Goal: Find specific page/section: Find specific page/section

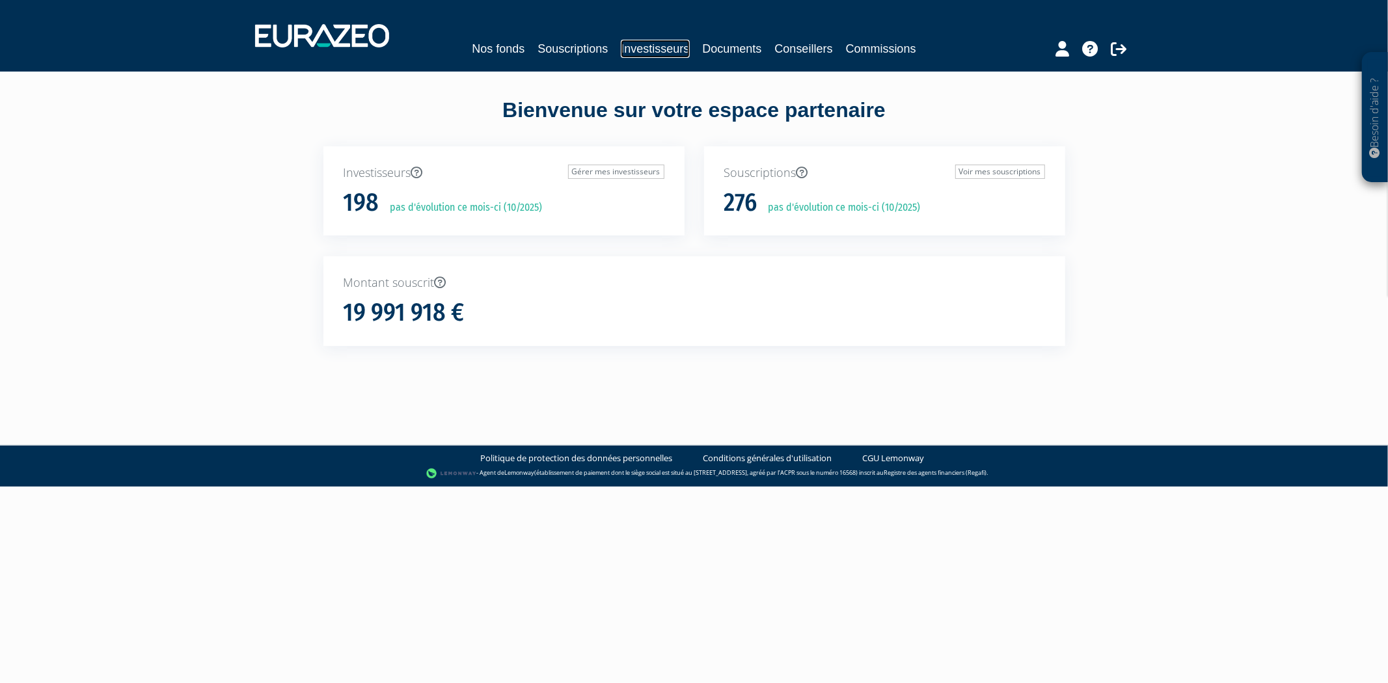
click at [685, 54] on link "Investisseurs" at bounding box center [655, 49] width 68 height 18
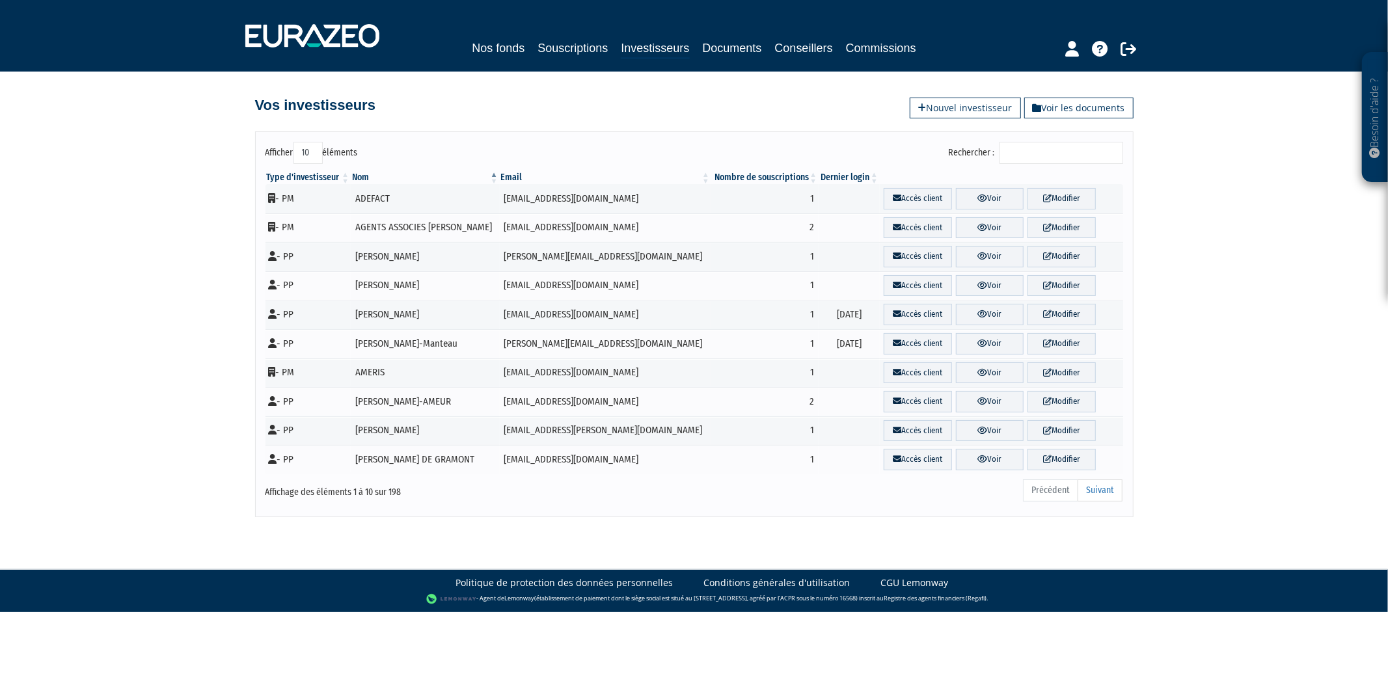
click at [1031, 147] on input "Rechercher :" at bounding box center [1062, 153] width 124 height 22
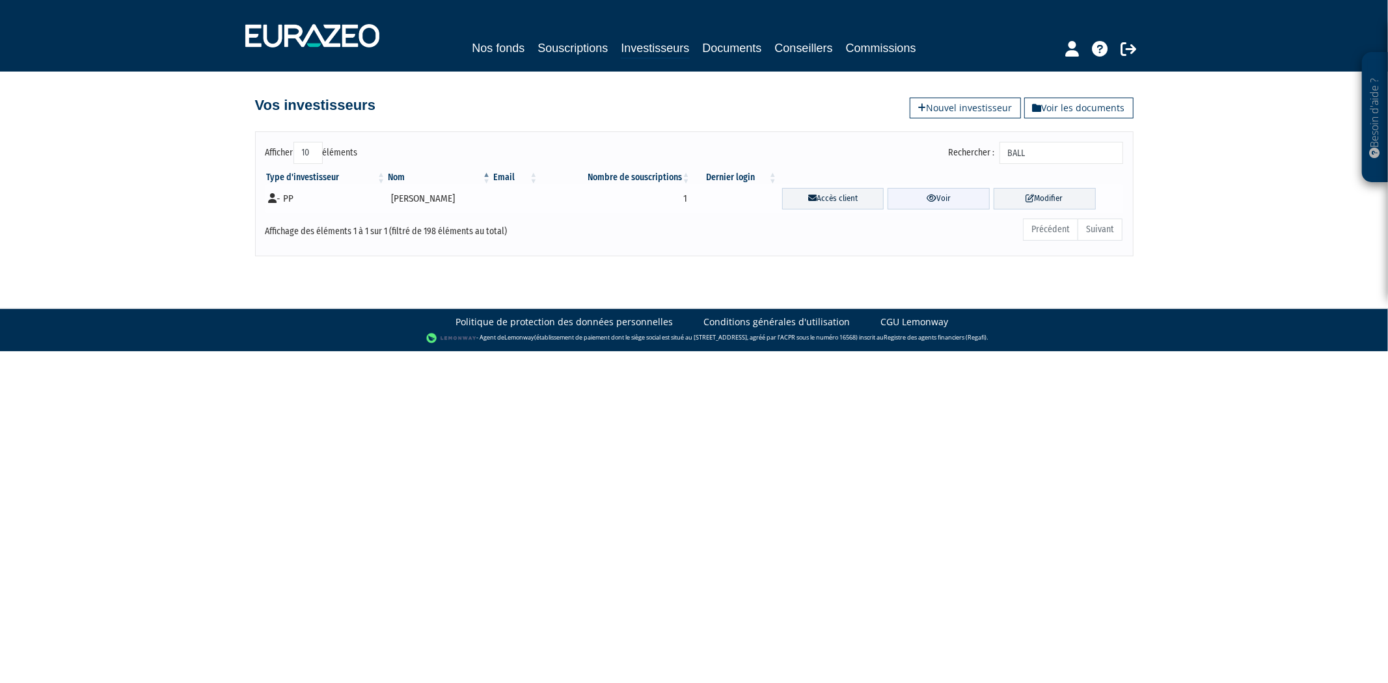
type input "BALL"
click at [957, 188] on link "Voir" at bounding box center [939, 198] width 102 height 21
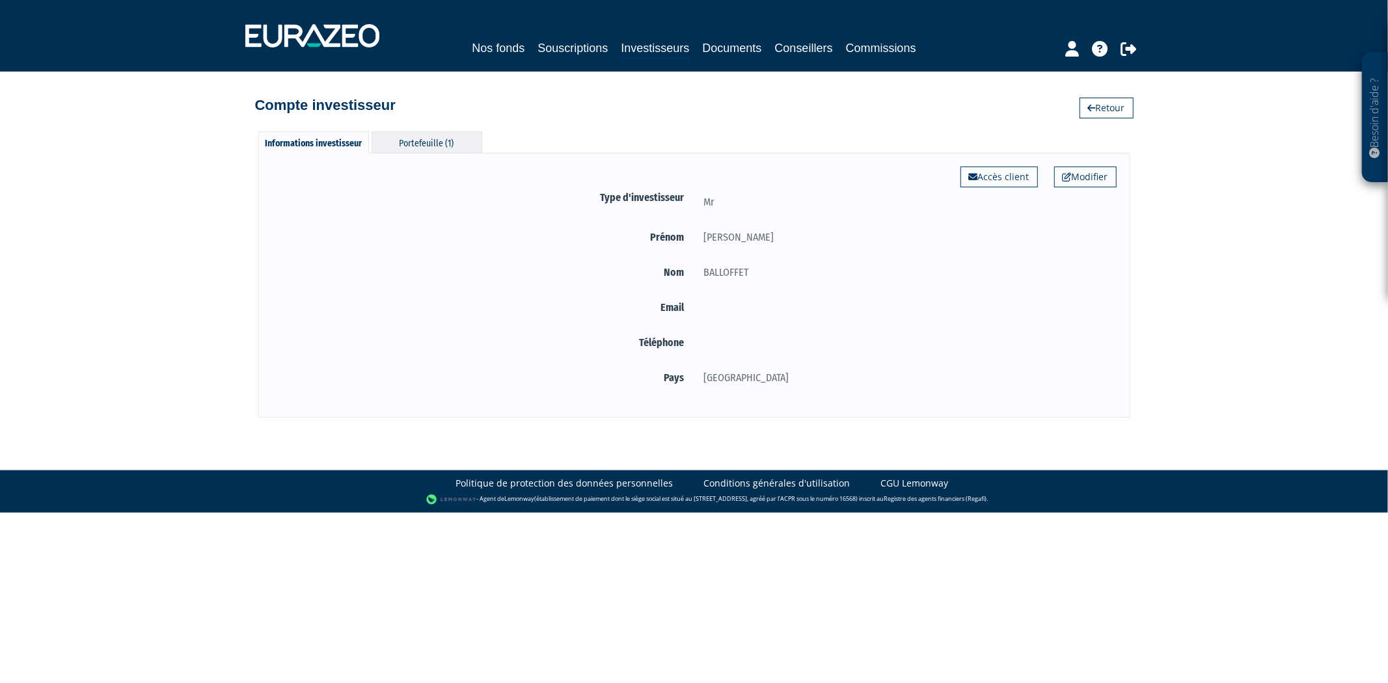
click at [441, 144] on div "Portefeuille (1)" at bounding box center [427, 141] width 111 height 21
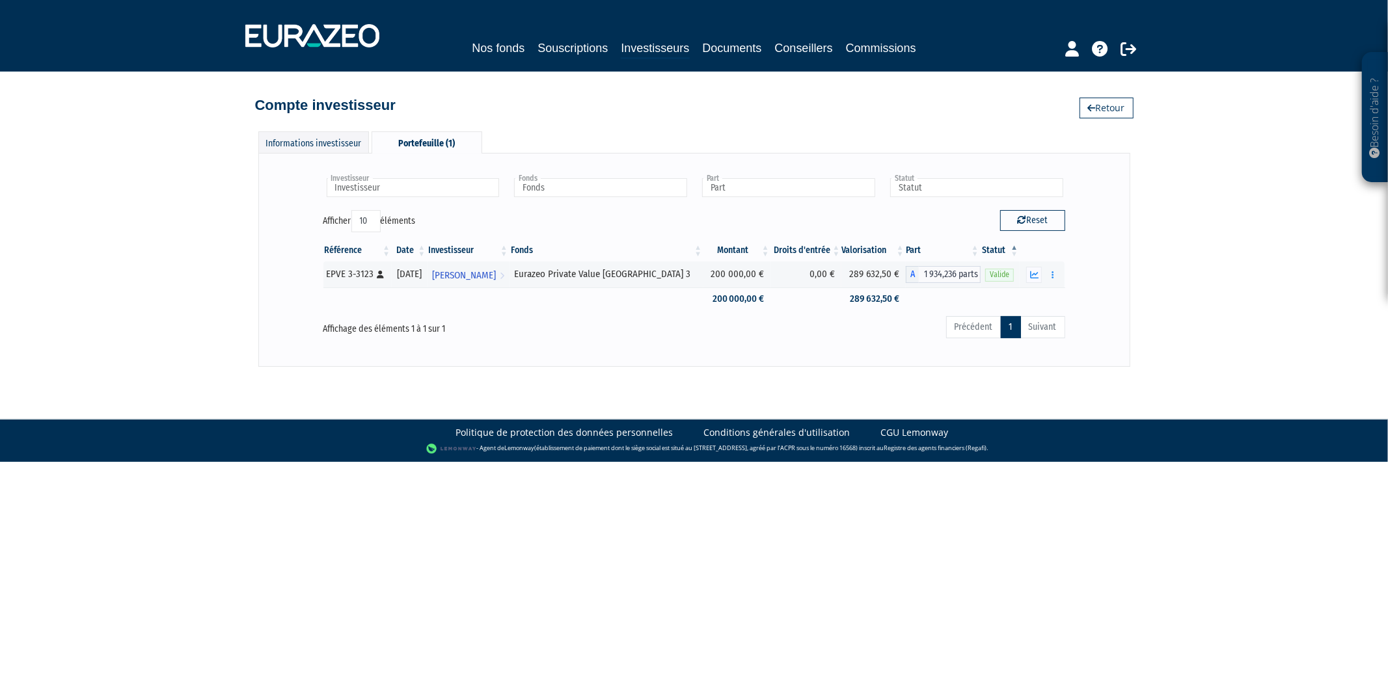
click at [590, 36] on div "Nos fonds Souscriptions Investisseurs Documents Conseillers Commissions" at bounding box center [694, 36] width 917 height 48
click at [590, 46] on link "Souscriptions" at bounding box center [573, 48] width 70 height 18
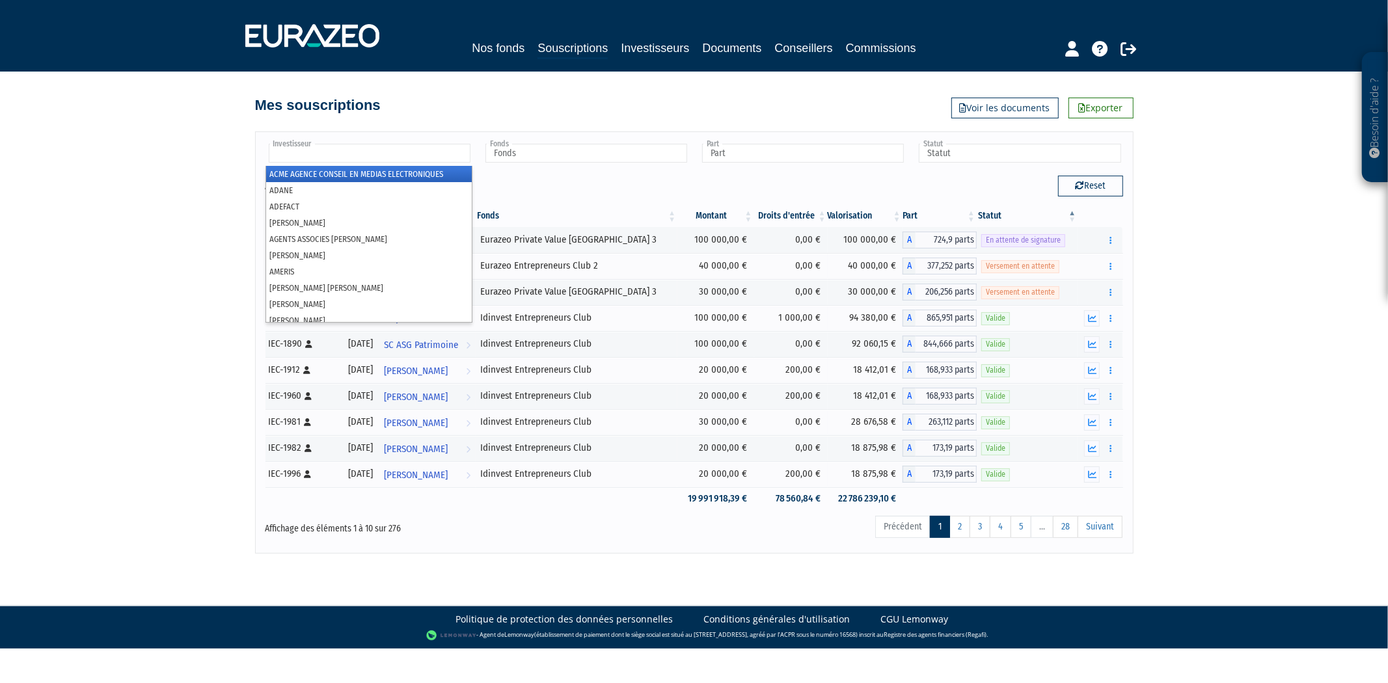
click at [384, 146] on input "text" at bounding box center [370, 153] width 202 height 19
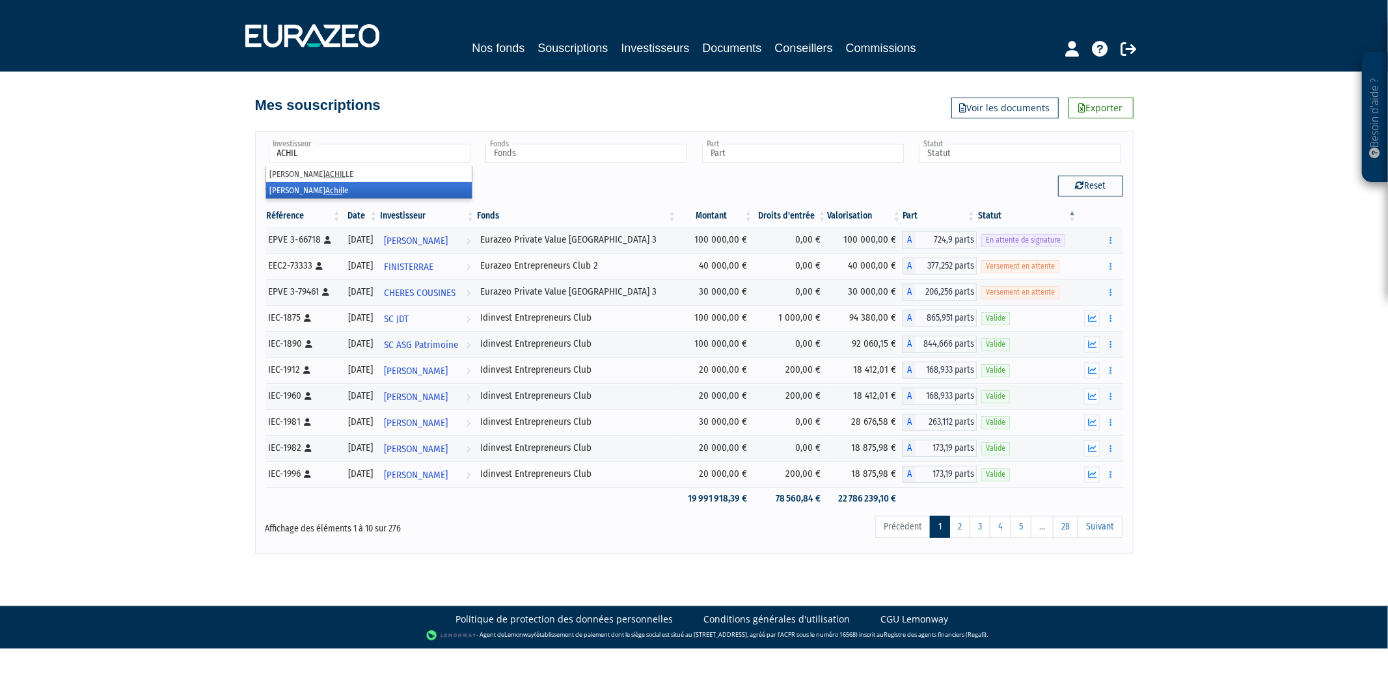
type input "ACHIL"
click at [389, 187] on li "[PERSON_NAME] le" at bounding box center [369, 190] width 206 height 16
